Goal: Task Accomplishment & Management: Complete application form

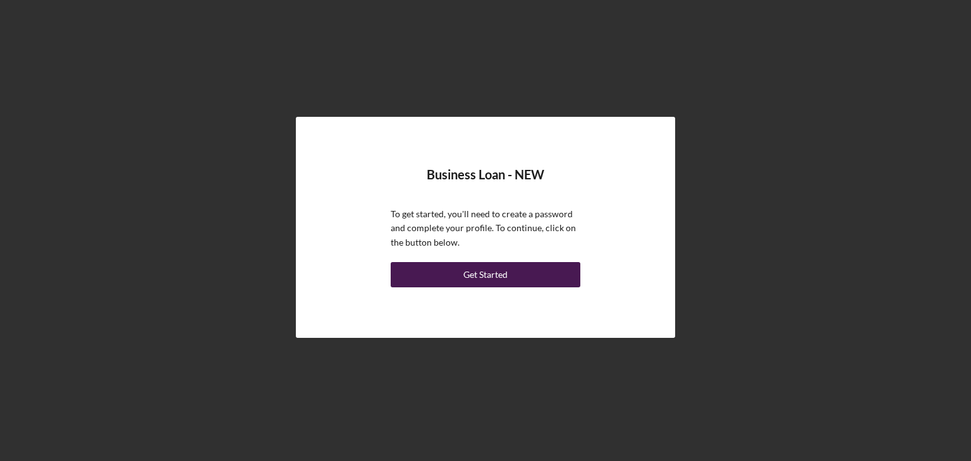
click at [493, 274] on div "Get Started" at bounding box center [485, 274] width 44 height 25
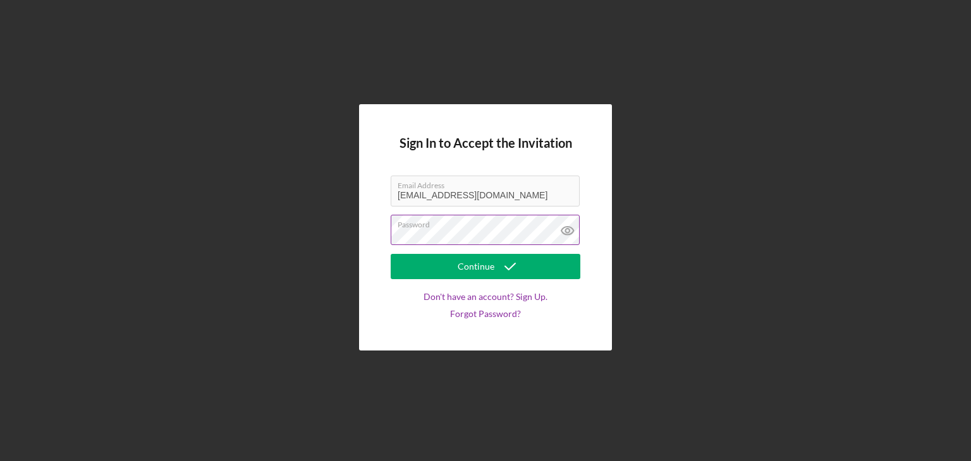
click at [566, 231] on icon at bounding box center [568, 231] width 32 height 32
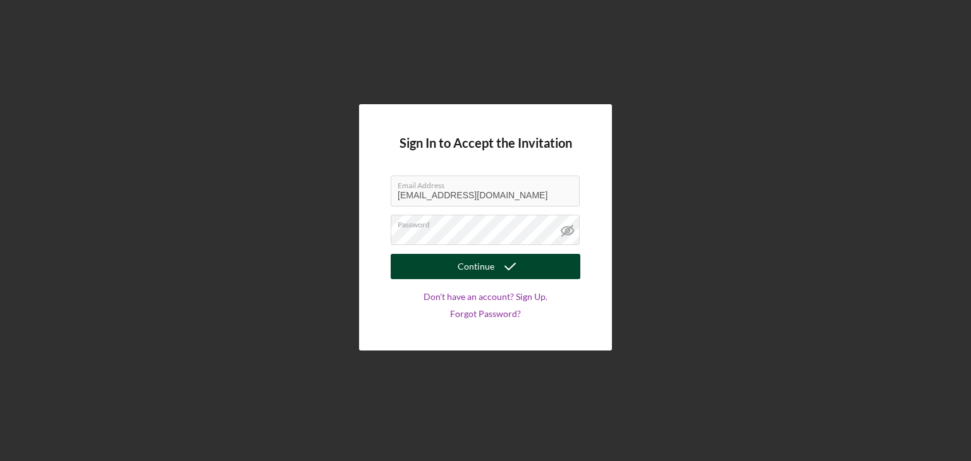
click at [437, 263] on button "Continue" at bounding box center [486, 266] width 190 height 25
click at [440, 263] on button "Continue" at bounding box center [486, 266] width 190 height 25
